Goal: Navigation & Orientation: Find specific page/section

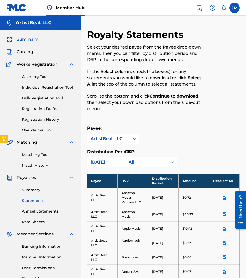
click at [22, 39] on span "Summary" at bounding box center [27, 39] width 21 height 6
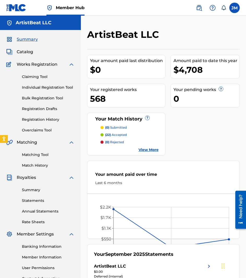
drag, startPoint x: 29, startPoint y: 53, endPoint x: 32, endPoint y: 57, distance: 5.3
click at [29, 53] on span "Catalog" at bounding box center [25, 52] width 16 height 6
